Goal: Information Seeking & Learning: Learn about a topic

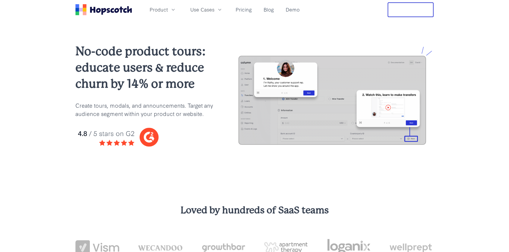
click at [50, 81] on div "No-code product tours: educate users & reduce churn by 14% or more Create tours…" at bounding box center [254, 99] width 509 height 161
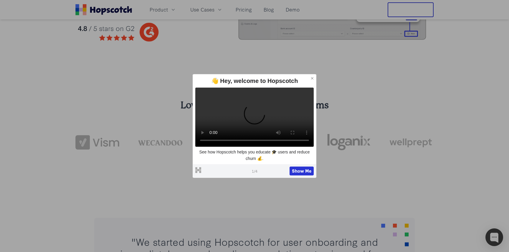
scroll to position [104, 0]
click at [313, 76] on icon at bounding box center [312, 78] width 4 height 4
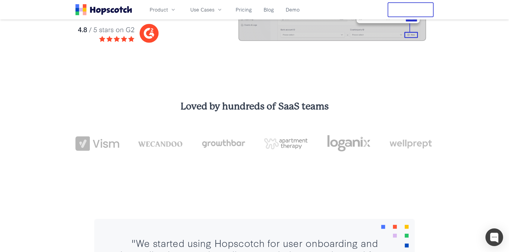
click at [153, 34] on img at bounding box center [144, 33] width 138 height 25
click at [125, 35] on img at bounding box center [144, 33] width 138 height 25
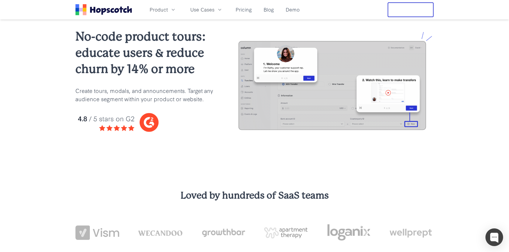
scroll to position [0, 0]
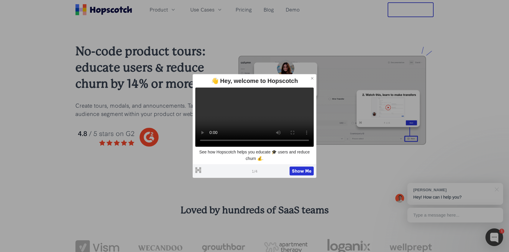
click at [313, 77] on icon at bounding box center [312, 78] width 2 height 2
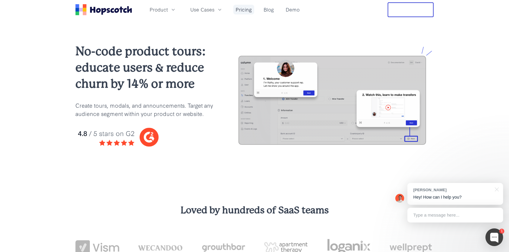
click at [243, 8] on link "Pricing" at bounding box center [243, 10] width 21 height 10
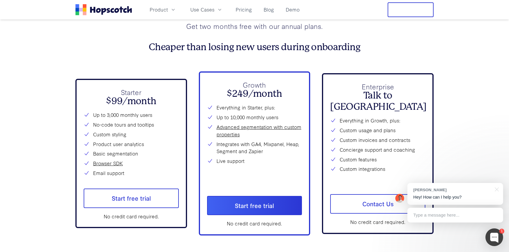
scroll to position [2128, 0]
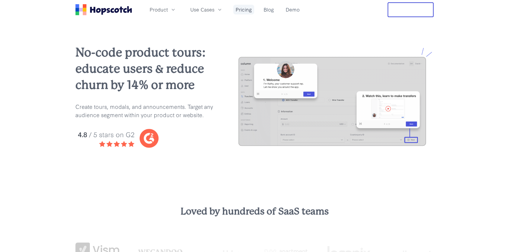
click at [244, 11] on link "Pricing" at bounding box center [243, 10] width 21 height 10
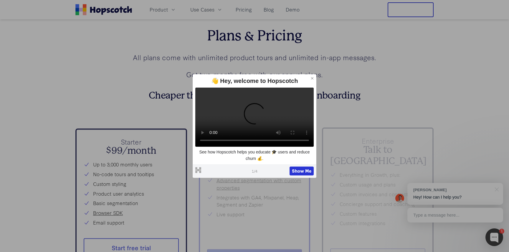
scroll to position [2079, 0]
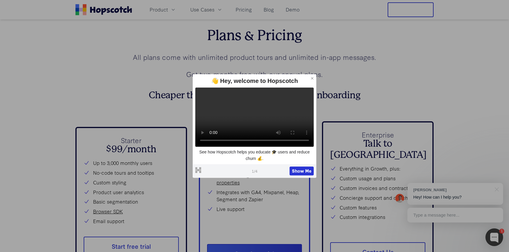
click at [313, 76] on icon at bounding box center [312, 78] width 4 height 4
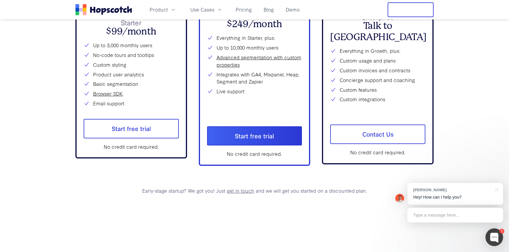
scroll to position [2197, 0]
click at [245, 191] on link "get in touch" at bounding box center [240, 190] width 27 height 7
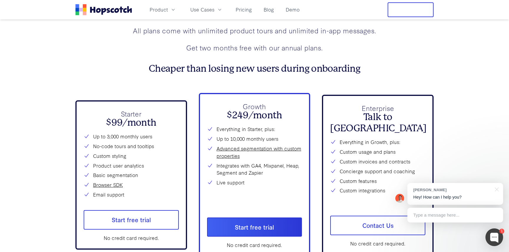
scroll to position [2101, 0]
